Goal: Check status

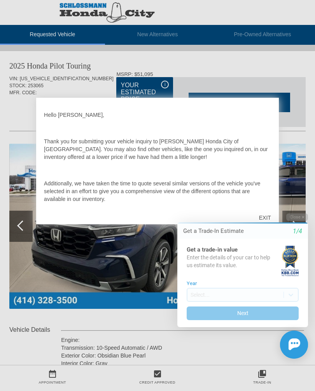
click at [266, 217] on div "Close Get a Trade-In Estimate 1/4 Get a trade-in value Enter the details of you…" at bounding box center [238, 285] width 140 height 145
click at [269, 215] on div "Close Get a Trade-In Estimate 1/4 Get a trade-in value Enter the details of you…" at bounding box center [238, 285] width 140 height 145
click at [265, 218] on div "Close Get a Trade-In Estimate 1/4 Get a trade-in value Enter the details of you…" at bounding box center [238, 285] width 140 height 145
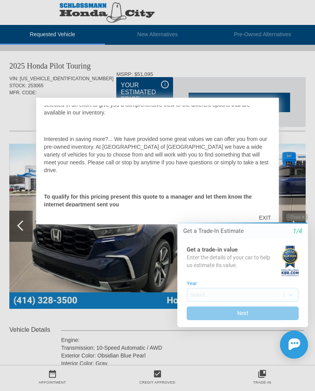
scroll to position [86, 0]
click at [264, 221] on div "Close Get a Trade-In Estimate 1/4 Get a trade-in value Enter the details of you…" at bounding box center [238, 285] width 140 height 145
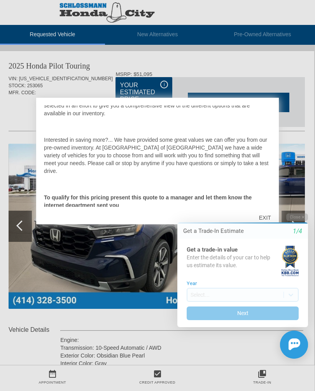
click at [267, 220] on div "Close Get a Trade-In Estimate 1/4 Get a trade-in value Enter the details of you…" at bounding box center [238, 285] width 140 height 145
click at [266, 223] on div "Close Get a Trade-In Estimate 1/4 Get a trade-in value Enter the details of you…" at bounding box center [238, 285] width 140 height 145
click at [272, 219] on div "Close Get a Trade-In Estimate 1/4 Get a trade-in value Enter the details of you…" at bounding box center [238, 285] width 140 height 145
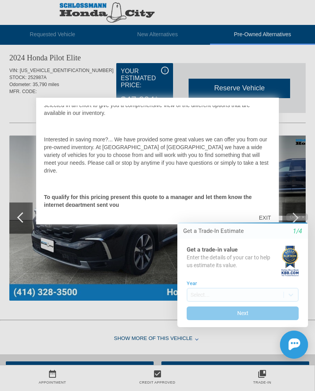
scroll to position [86, 0]
click at [263, 217] on div "Close Get a Trade-In Estimate 1/4 Get a trade-in value Enter the details of you…" at bounding box center [238, 285] width 140 height 145
